Goal: Check status

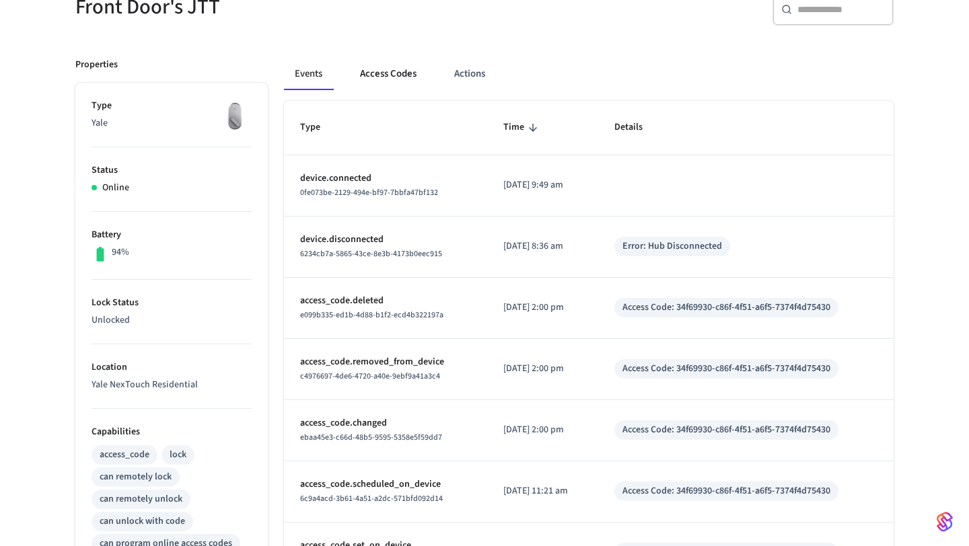
scroll to position [139, 0]
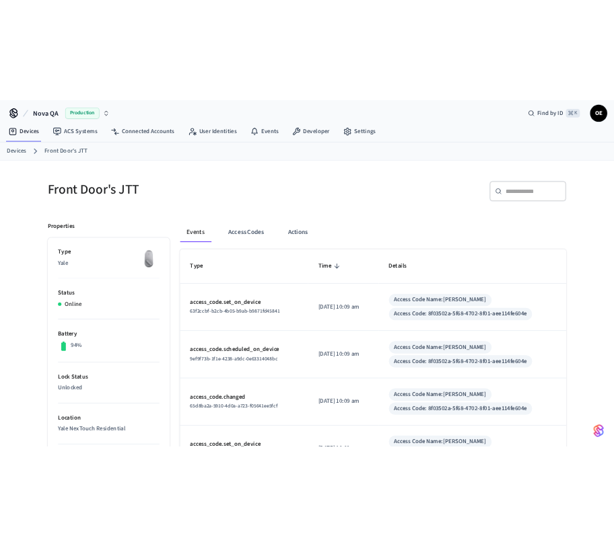
scroll to position [2, 0]
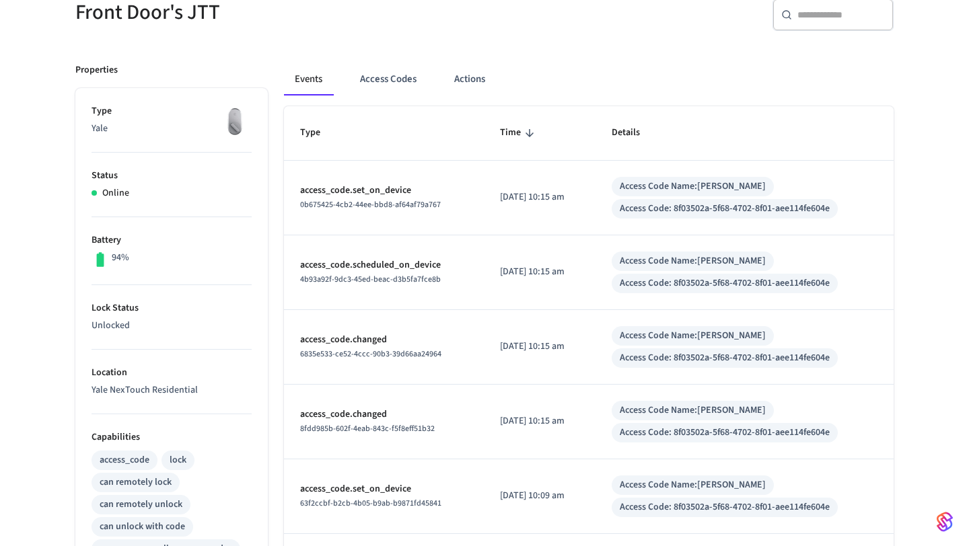
scroll to position [139, 0]
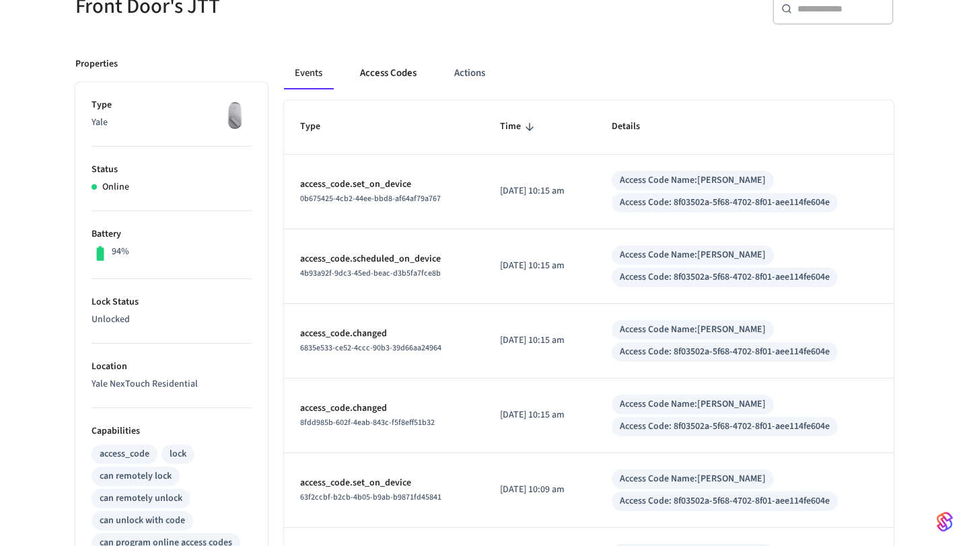
click at [380, 67] on button "Access Codes" at bounding box center [388, 73] width 78 height 32
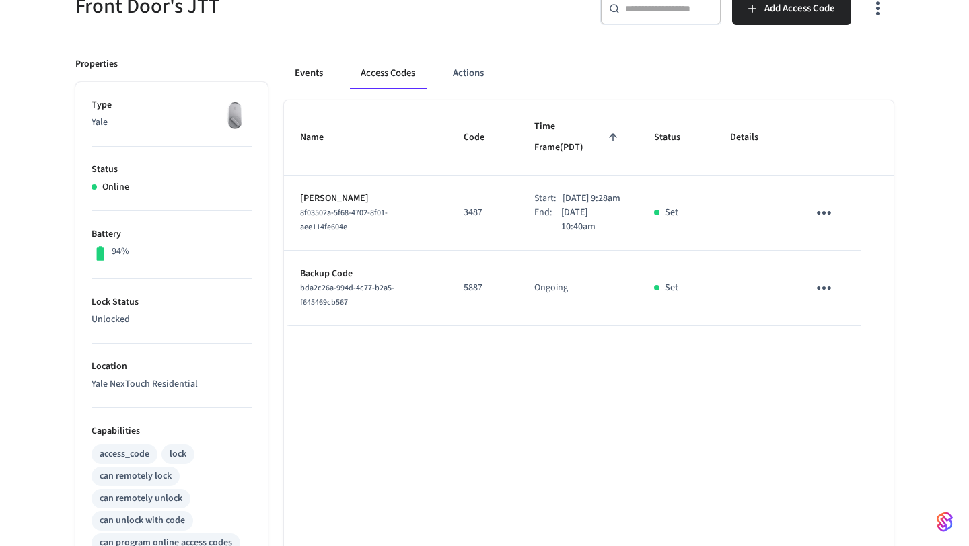
click at [314, 77] on button "Events" at bounding box center [309, 73] width 50 height 32
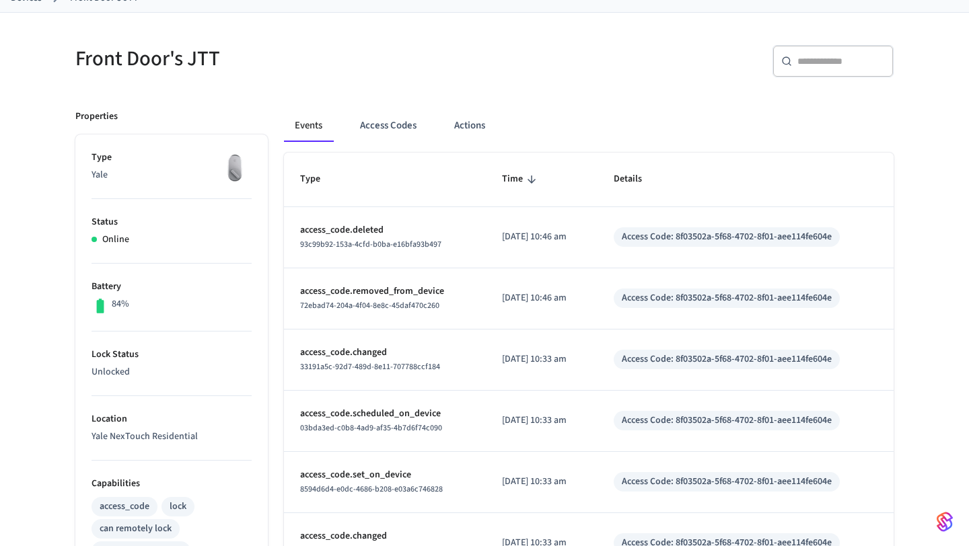
scroll to position [88, 0]
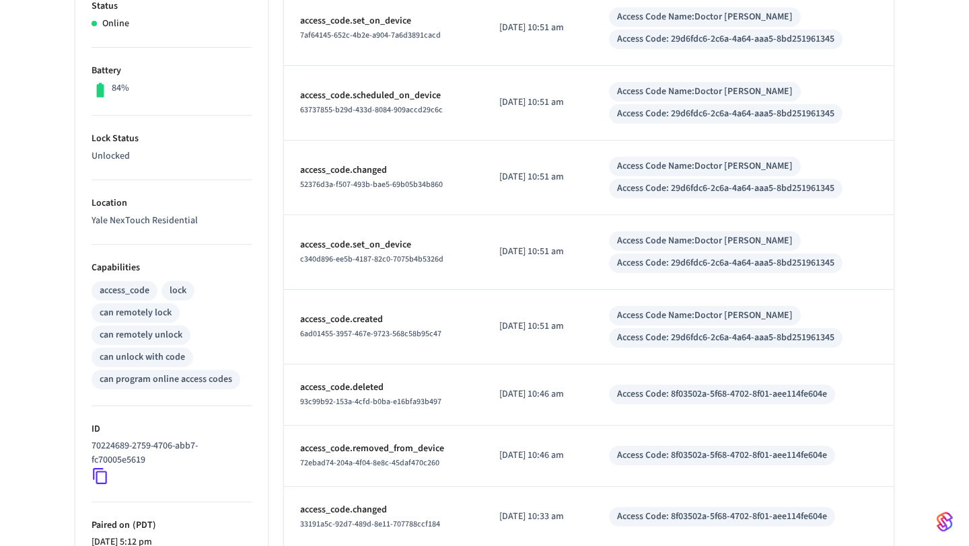
scroll to position [306, 0]
